Goal: Task Accomplishment & Management: Use online tool/utility

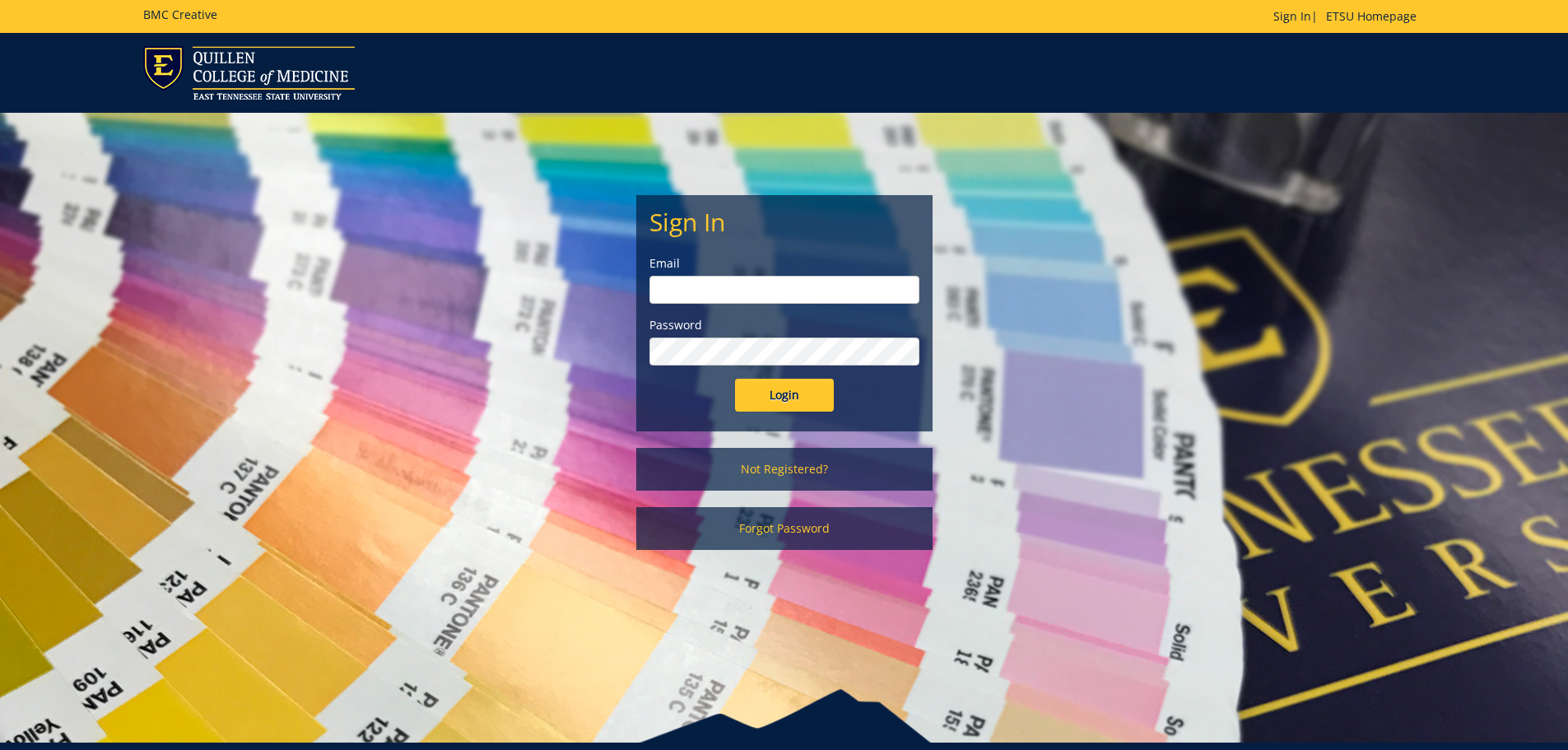
type input "[EMAIL_ADDRESS][DOMAIN_NAME]"
click at [797, 409] on input "Login" at bounding box center [784, 395] width 98 height 33
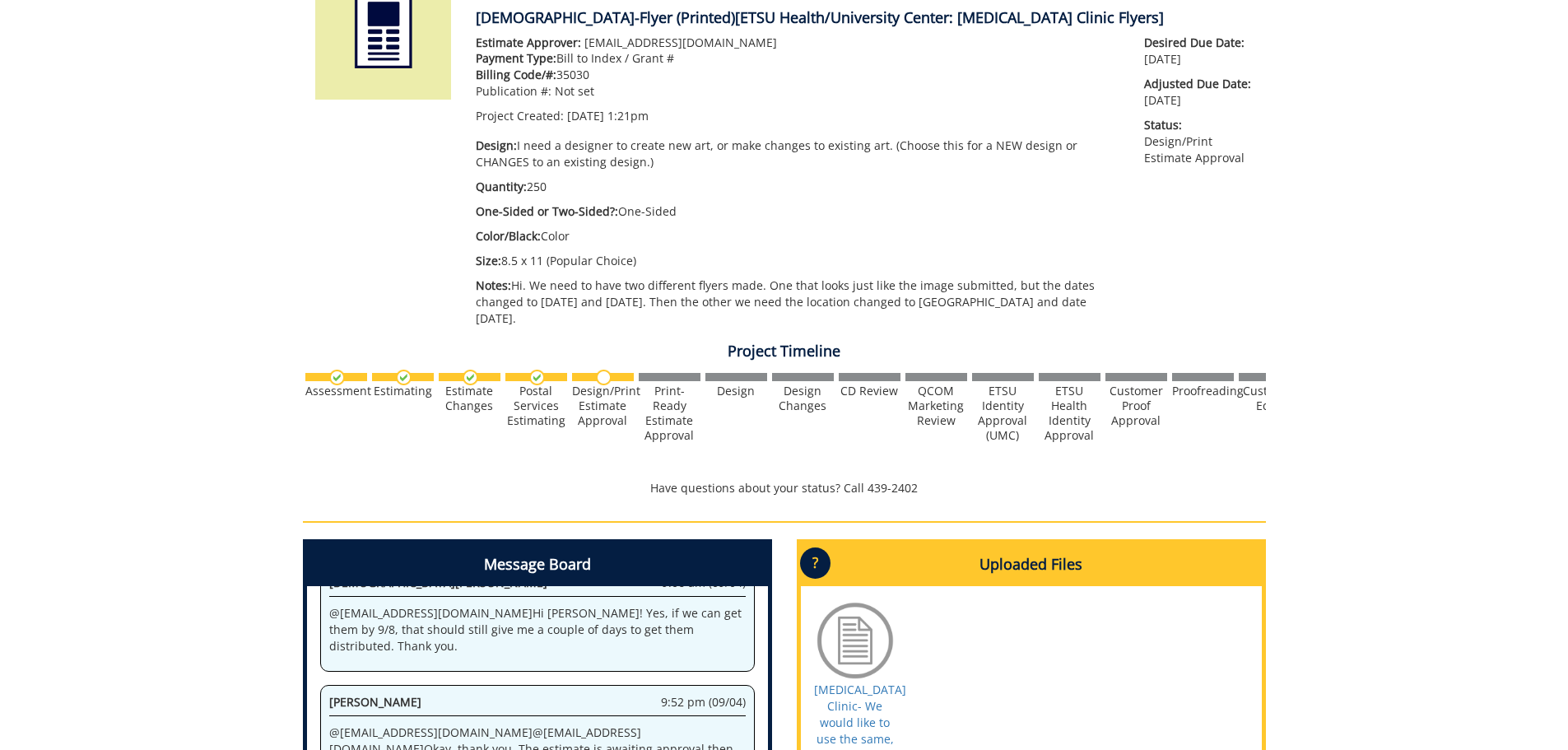
scroll to position [576, 0]
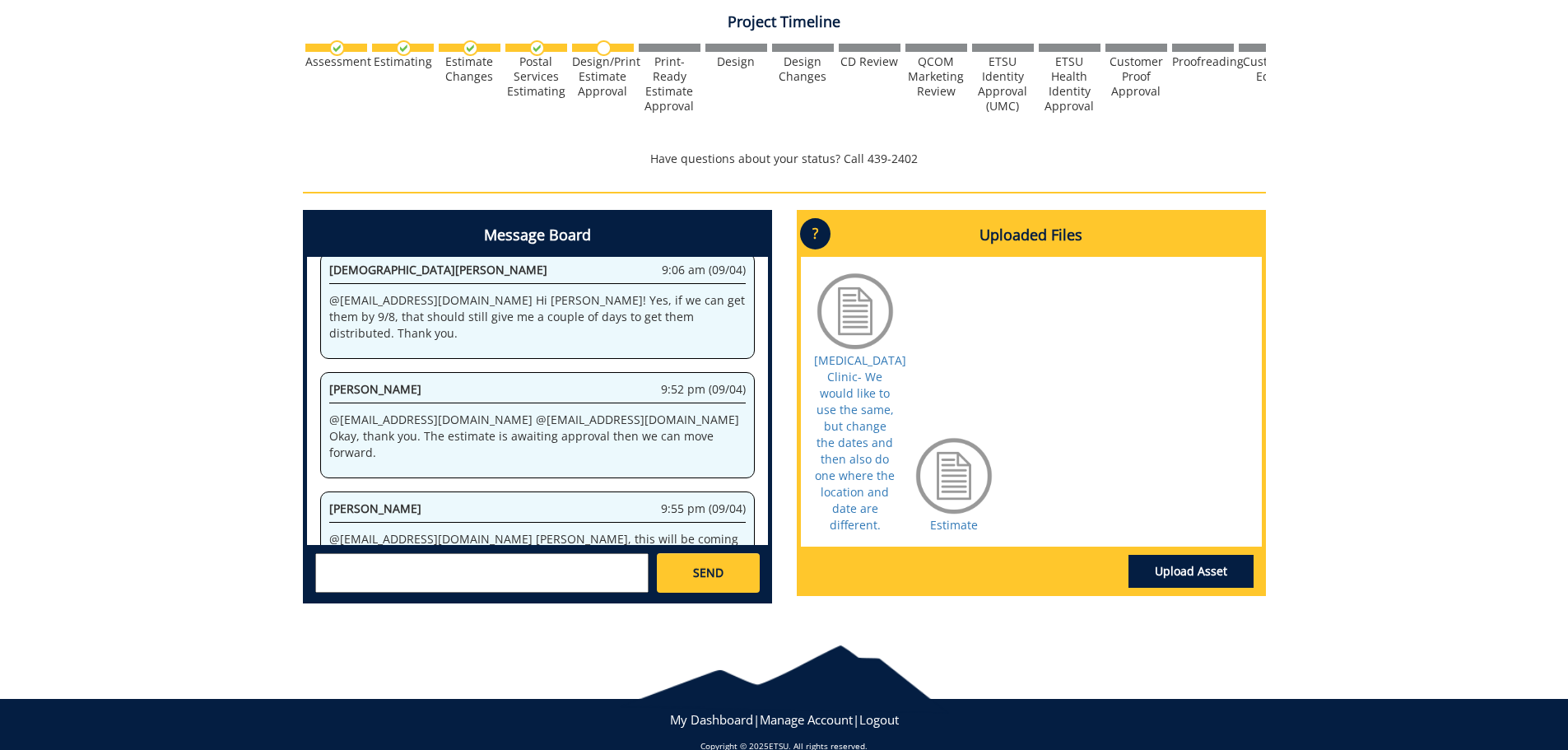
scroll to position [603861, 0]
